Goal: Task Accomplishment & Management: Use online tool/utility

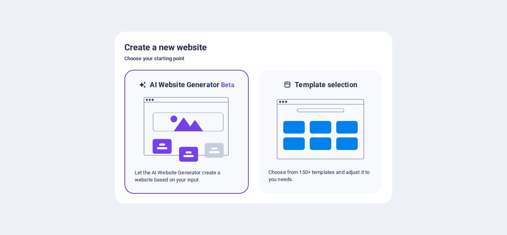
click at [193, 96] on img at bounding box center [186, 129] width 87 height 79
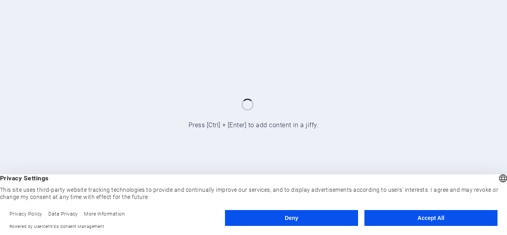
click at [296, 216] on button "Deny" at bounding box center [291, 218] width 133 height 16
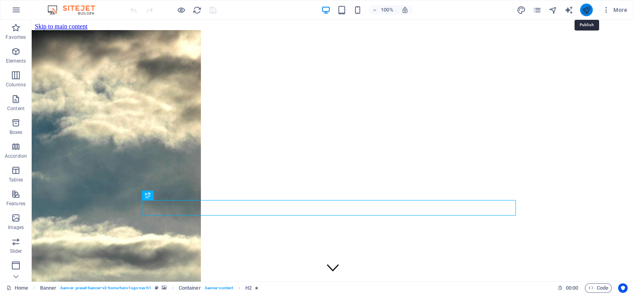
click at [507, 9] on icon "publish" at bounding box center [586, 10] width 9 height 9
